Goal: Information Seeking & Learning: Learn about a topic

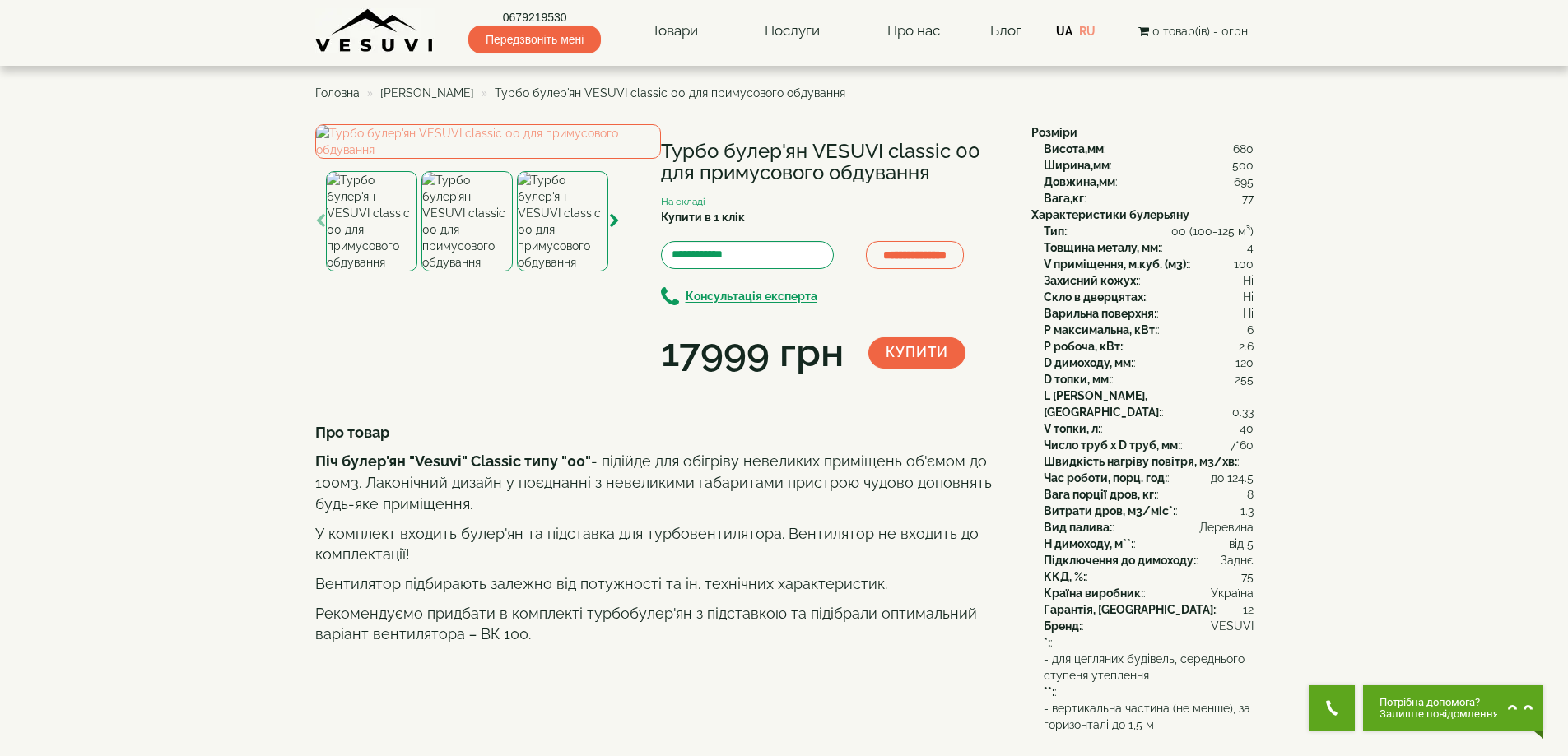
click at [357, 37] on img at bounding box center [375, 31] width 120 height 45
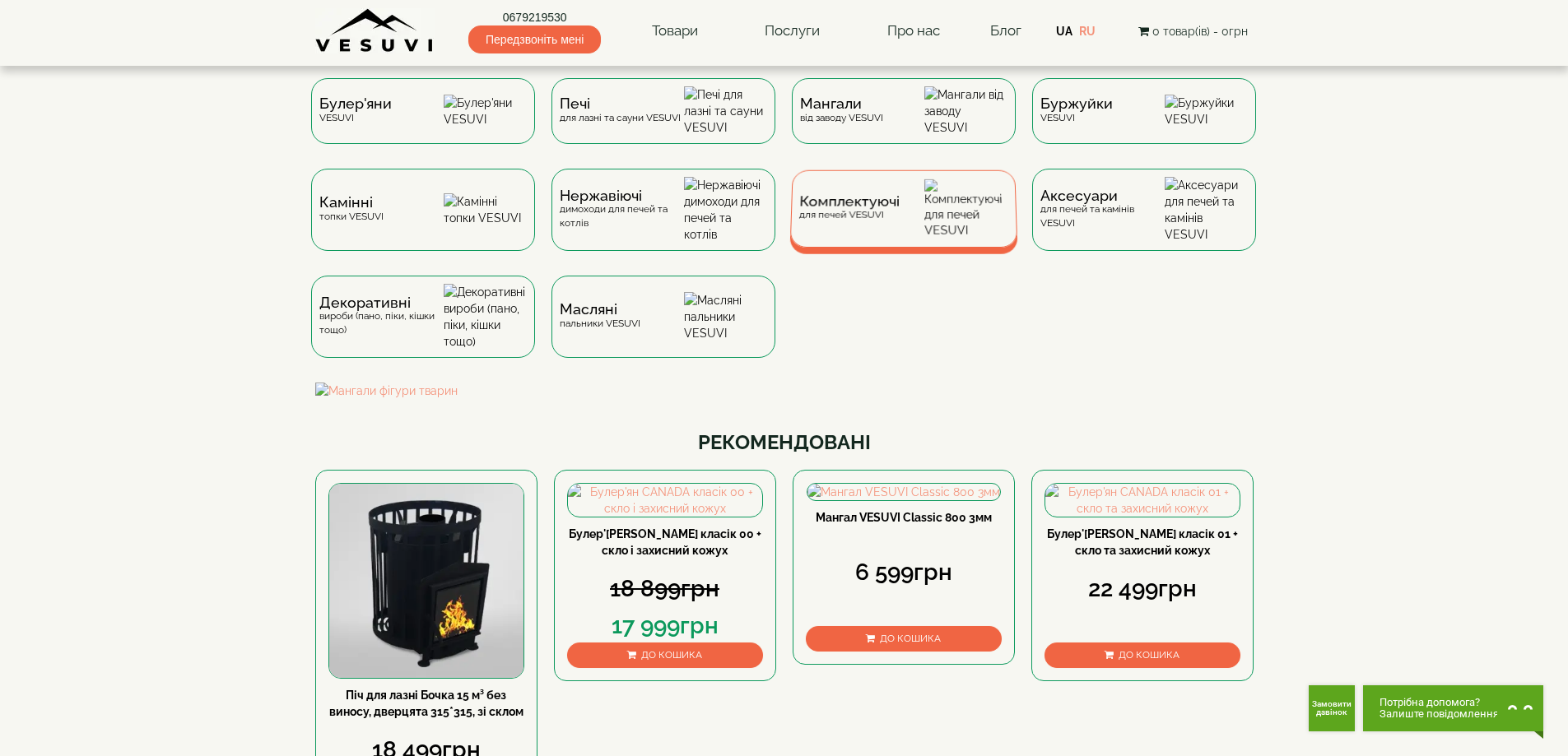
click at [838, 209] on span "Комплектуючі" at bounding box center [850, 202] width 100 height 13
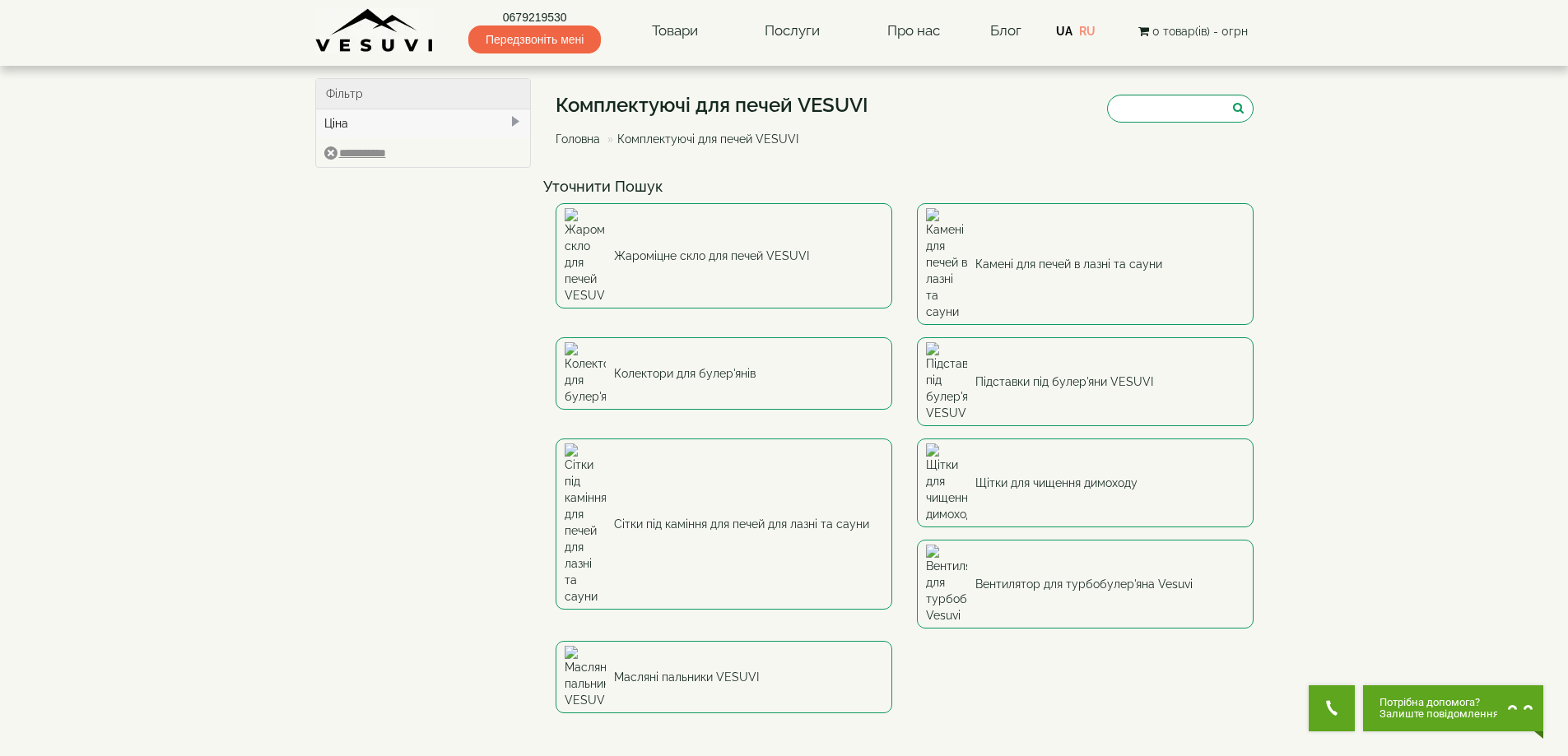
scroll to position [549, 0]
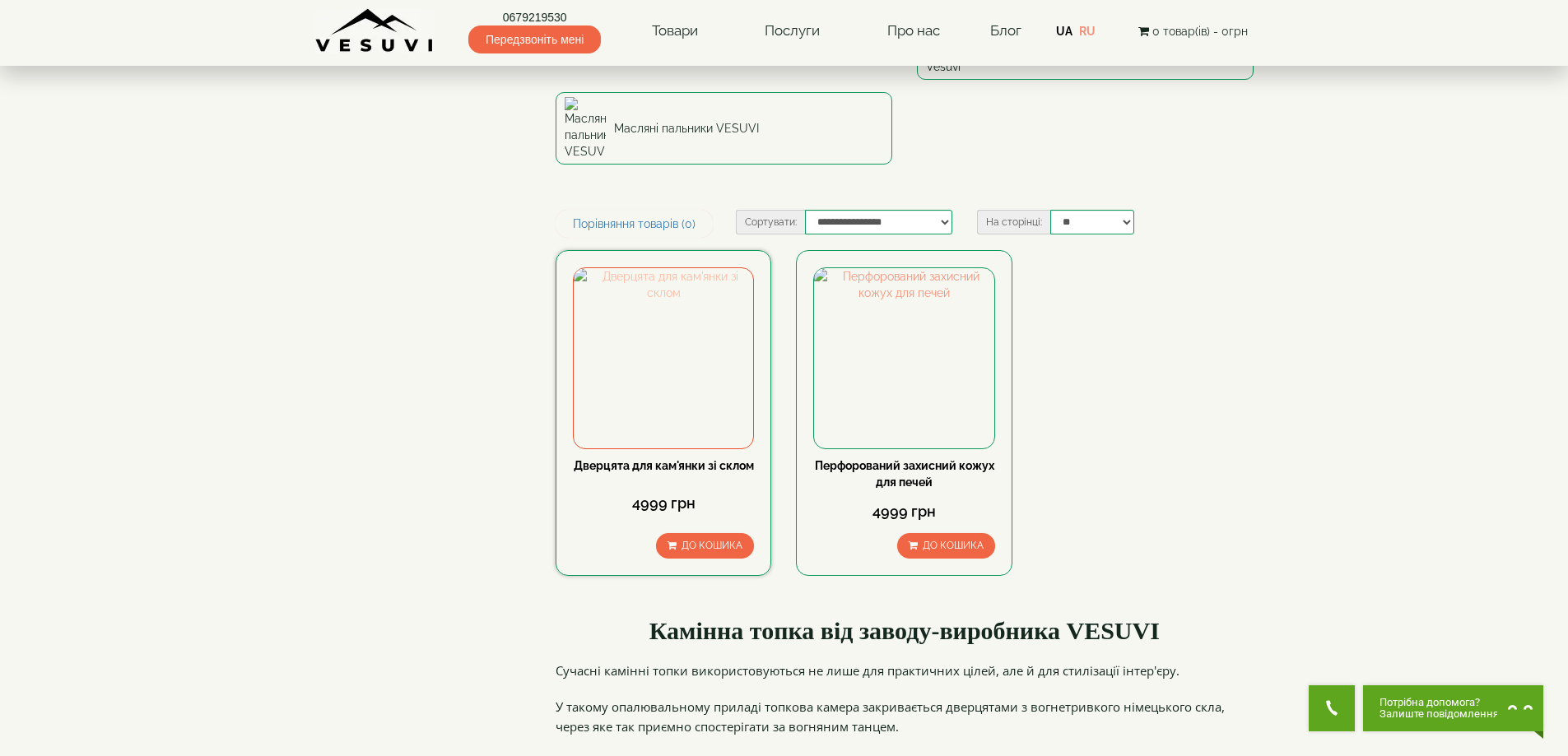
click at [711, 268] on img at bounding box center [663, 358] width 180 height 180
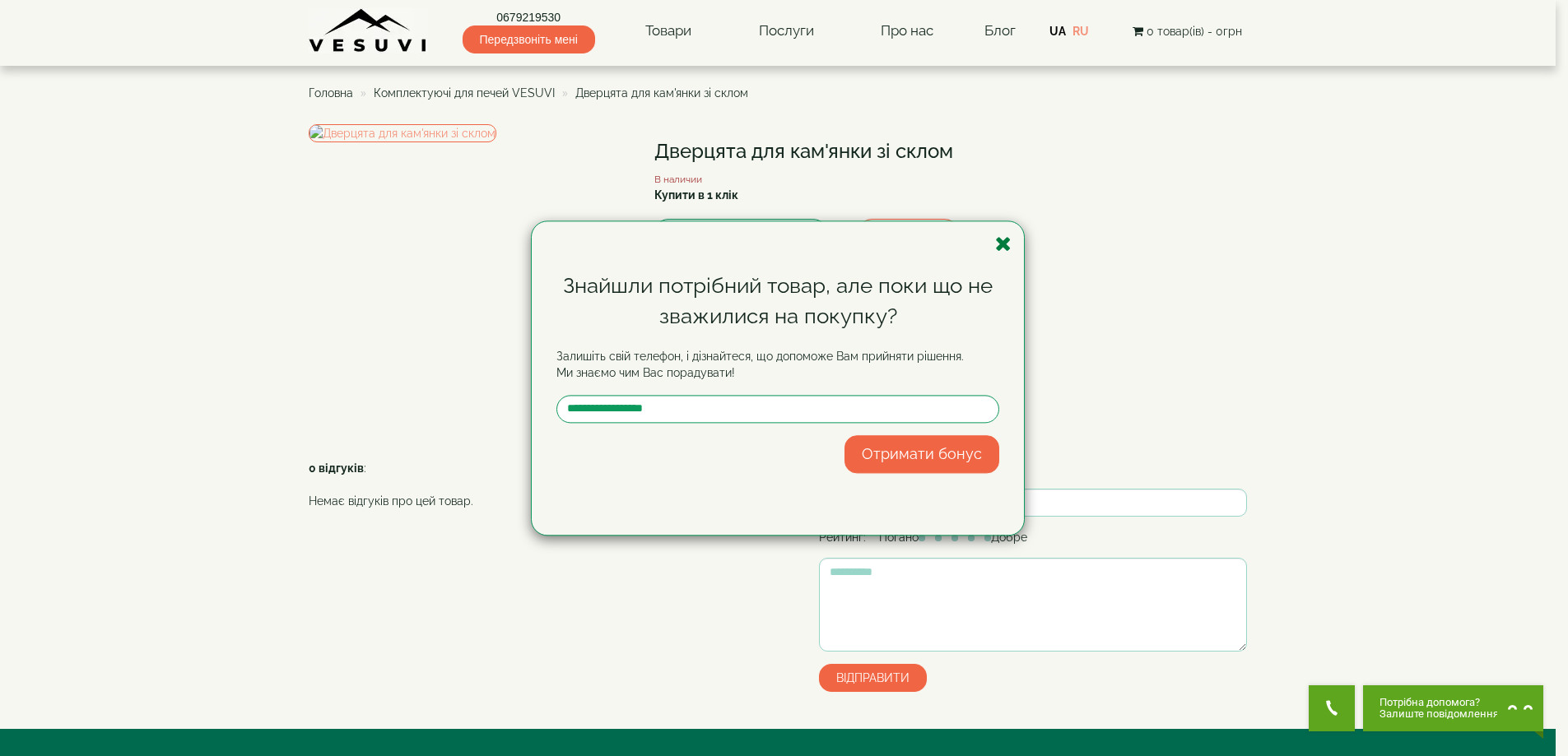
click at [1004, 241] on icon "button" at bounding box center [1003, 243] width 16 height 20
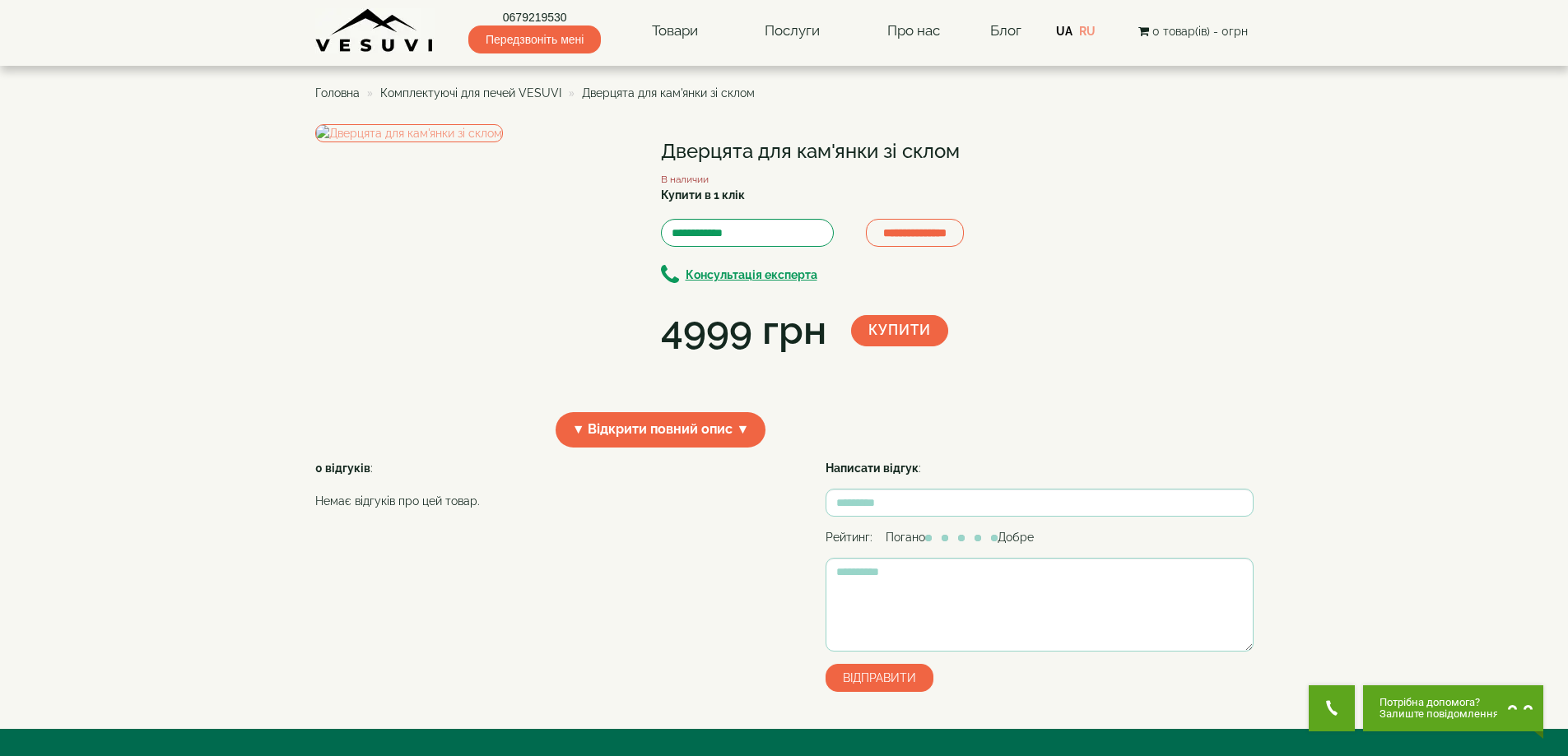
click at [657, 461] on div "▼ Відкрити повний опис ▼" at bounding box center [666, 430] width 704 height 60
click at [655, 448] on span "▼ Відкрити повний опис ▼" at bounding box center [660, 430] width 210 height 36
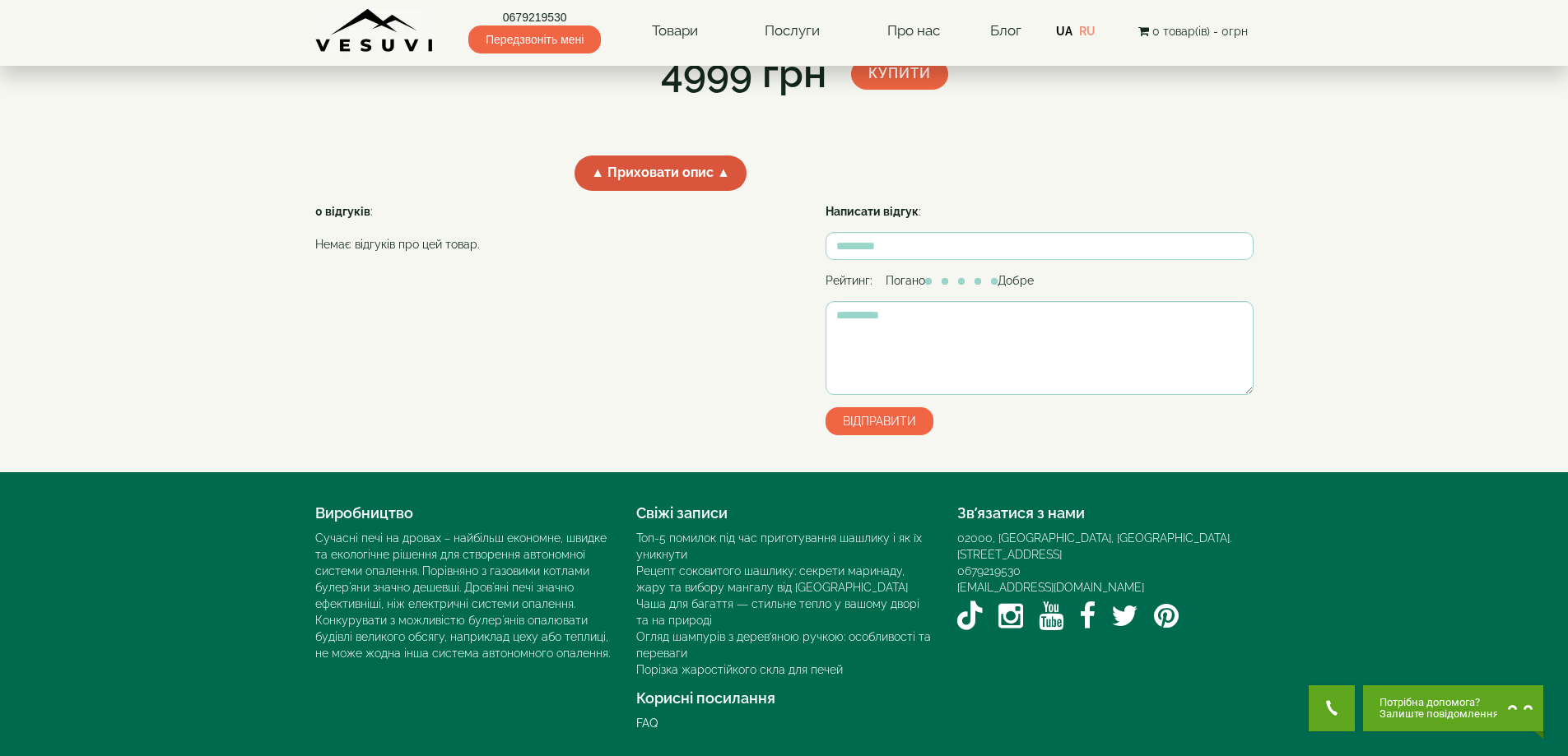
click at [662, 181] on span "▲ Приховати опис ▲" at bounding box center [660, 173] width 172 height 36
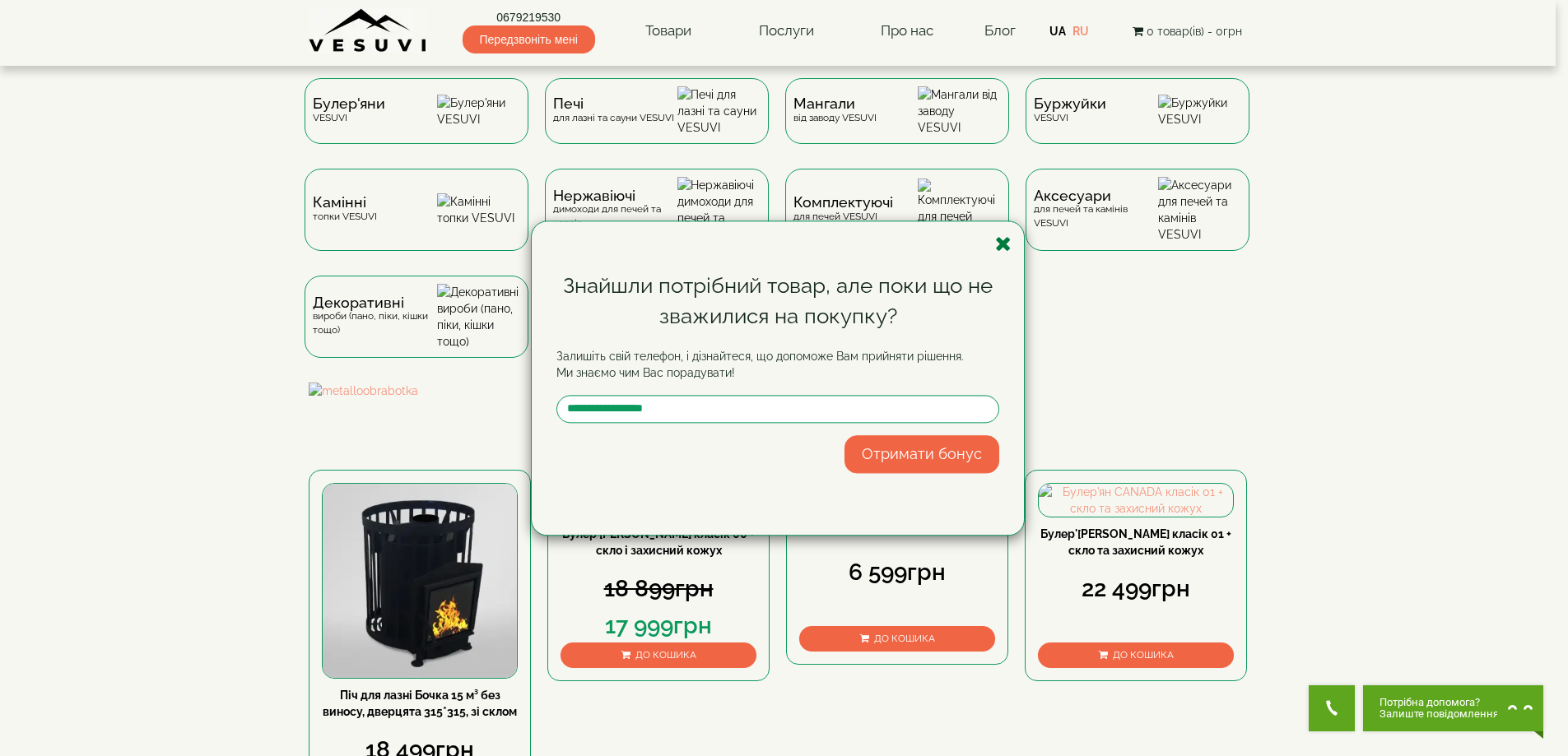
click at [1006, 242] on icon "button" at bounding box center [1003, 243] width 16 height 20
